Goal: Find specific page/section: Find specific page/section

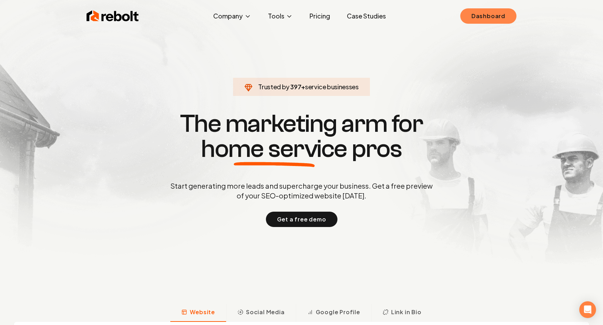
click at [489, 16] on link "Dashboard" at bounding box center [488, 15] width 56 height 15
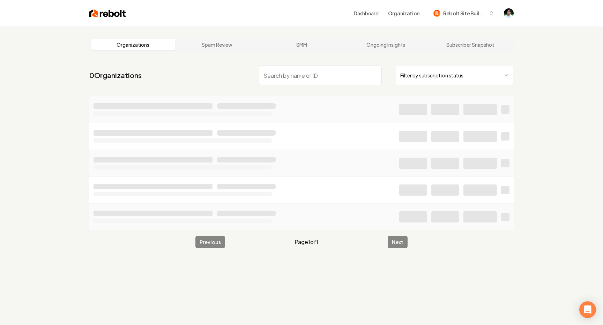
click at [313, 76] on input "search" at bounding box center [320, 76] width 123 height 20
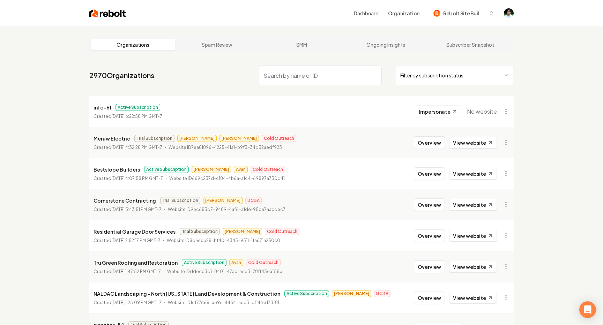
click at [314, 77] on input "search" at bounding box center [320, 76] width 123 height 20
click at [364, 11] on link "Dashboard" at bounding box center [366, 13] width 24 height 7
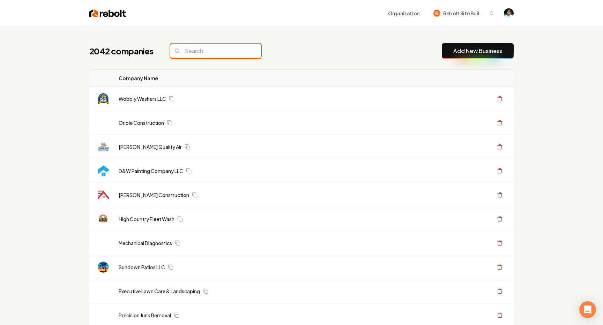
click at [191, 53] on input "search" at bounding box center [215, 51] width 91 height 15
click at [199, 54] on input "search" at bounding box center [215, 51] width 91 height 15
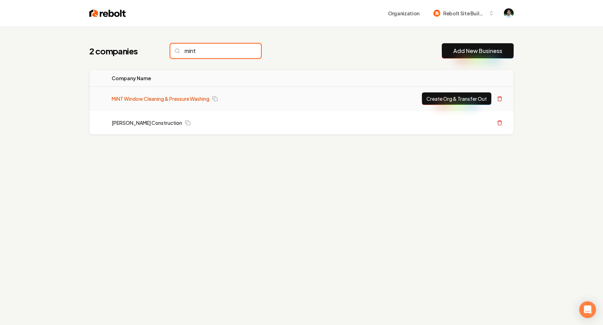
type input "mint"
click at [172, 98] on link "MiNT Window Cleaning & Pressure Washing" at bounding box center [161, 98] width 98 height 7
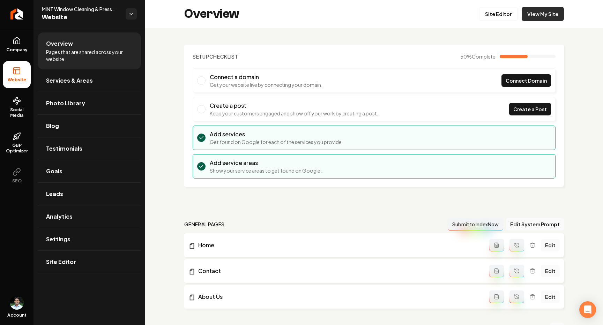
click at [540, 11] on link "View My Site" at bounding box center [543, 14] width 42 height 14
click at [513, 14] on link "Site Editor" at bounding box center [498, 14] width 38 height 14
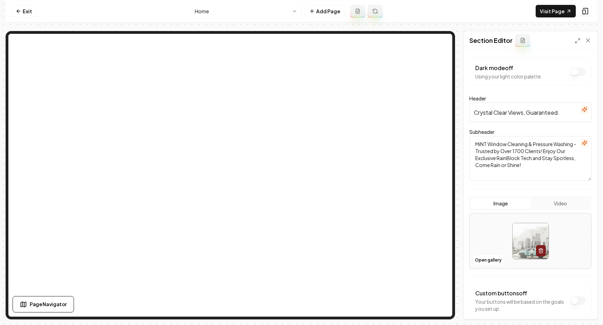
click at [504, 186] on form "Dark mode off Using your light color palette. Header Crystal Clear Views, Guara…" at bounding box center [530, 202] width 122 height 288
